Goal: Check status

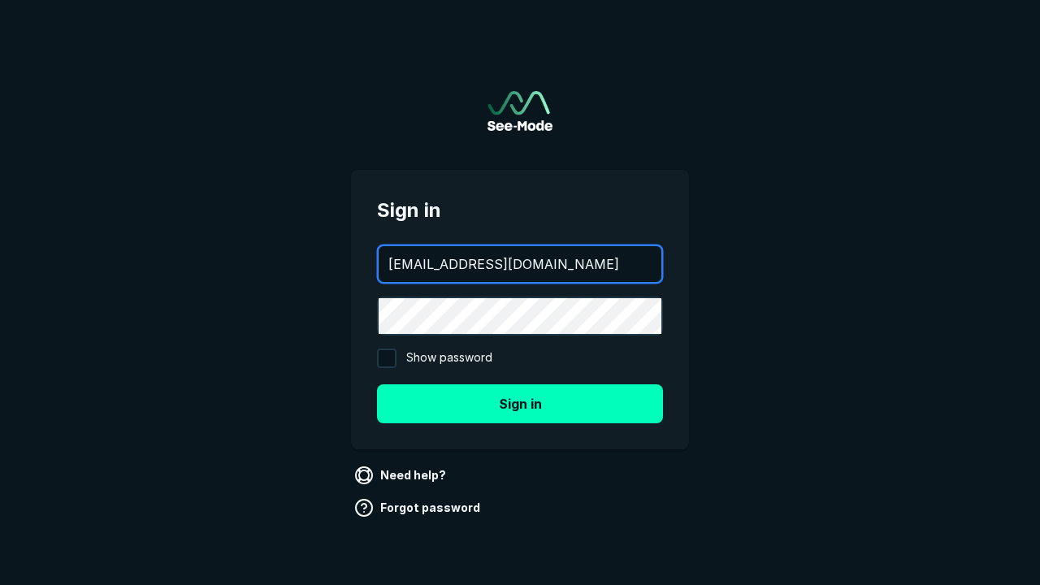
type input "aws+playwright@see-mode.com"
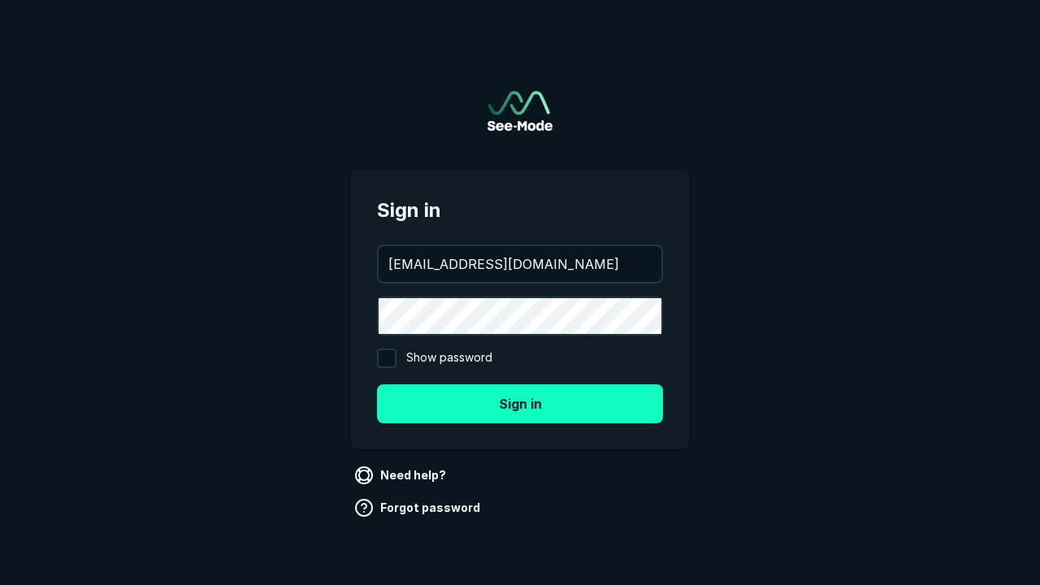
click at [520, 403] on button "Sign in" at bounding box center [520, 403] width 286 height 39
